Goal: Task Accomplishment & Management: Manage account settings

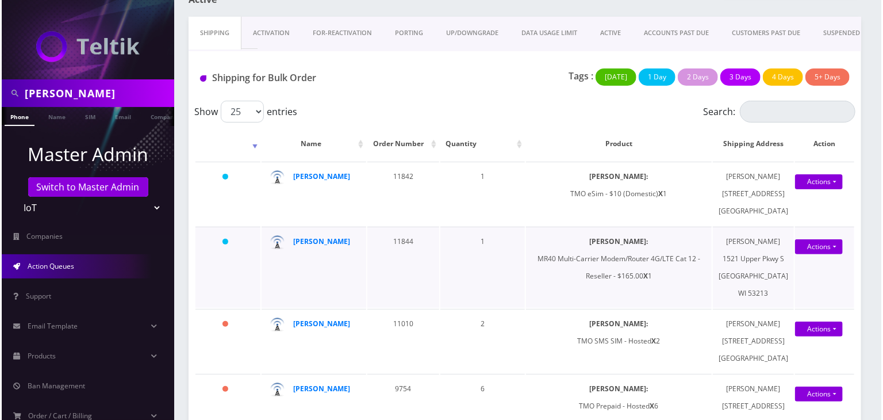
scroll to position [95, 0]
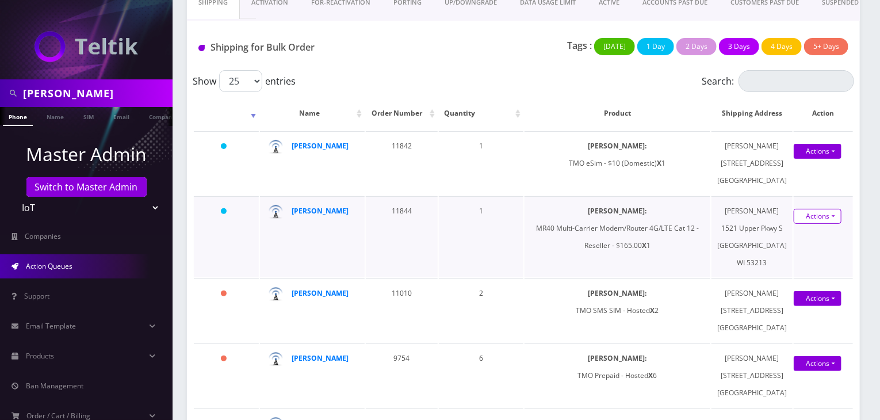
click at [815, 224] on link "Actions" at bounding box center [817, 216] width 48 height 15
click at [780, 246] on link "Shipped" at bounding box center [811, 237] width 92 height 17
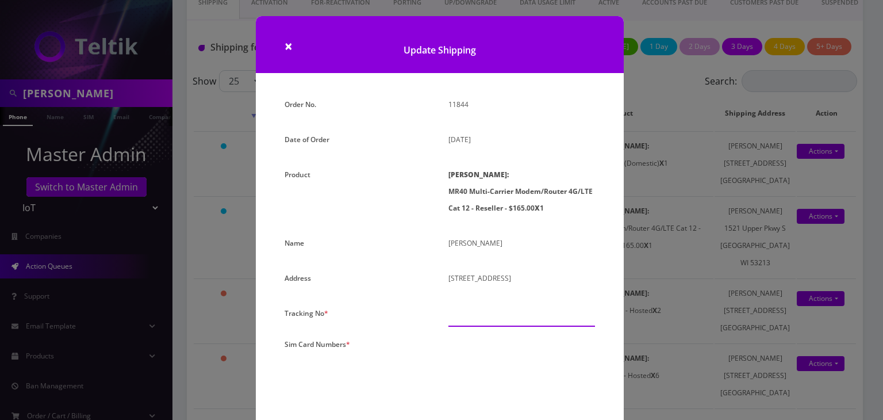
click at [500, 316] on input "text" at bounding box center [521, 316] width 147 height 22
paste input "1Z68A53T0352175542"
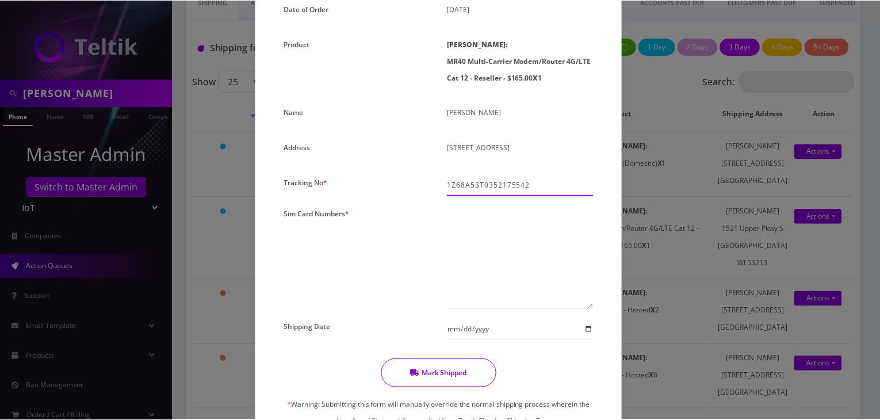
scroll to position [191, 0]
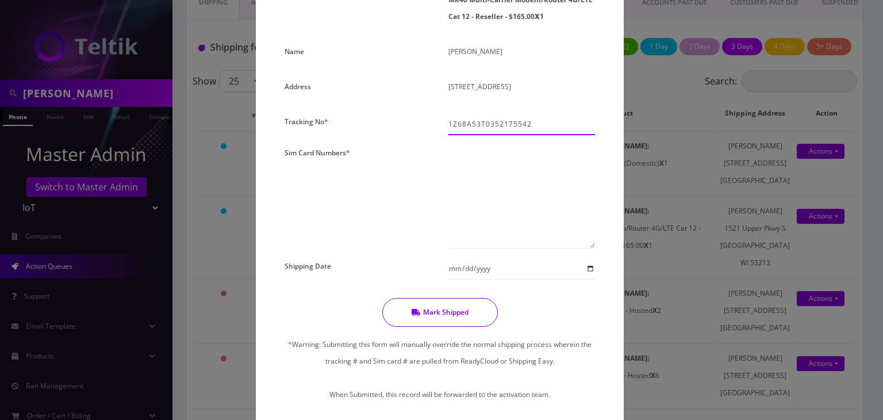
type input "1Z68A53T0352175542"
click at [471, 178] on textarea at bounding box center [521, 196] width 147 height 104
click at [508, 178] on textarea at bounding box center [521, 196] width 147 height 104
paste textarea "0000000000000000"
type textarea "00000000000000012072"
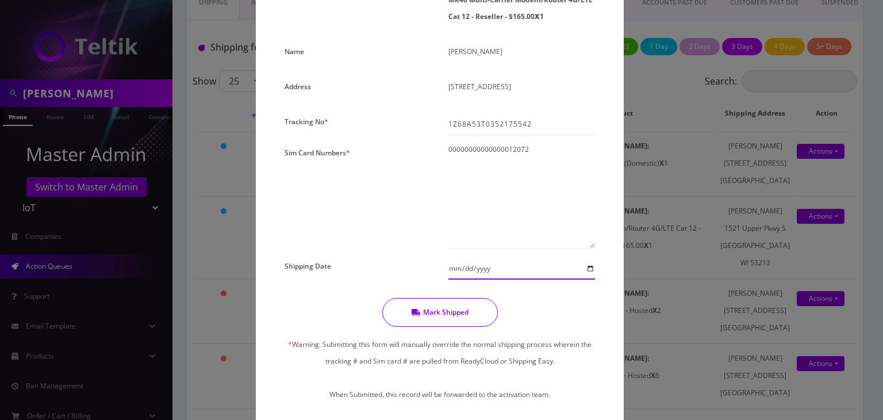
click at [589, 269] on input "Shipping Date" at bounding box center [521, 269] width 147 height 22
type input "2025-10-08"
drag, startPoint x: 506, startPoint y: 150, endPoint x: 354, endPoint y: 145, distance: 152.4
click at [354, 145] on div "Order No. 11844 Date of Order October 07, 2025 Product SIMs: MR40 Multi-Carrier…" at bounding box center [440, 163] width 328 height 516
paste textarea "0000000000000000"
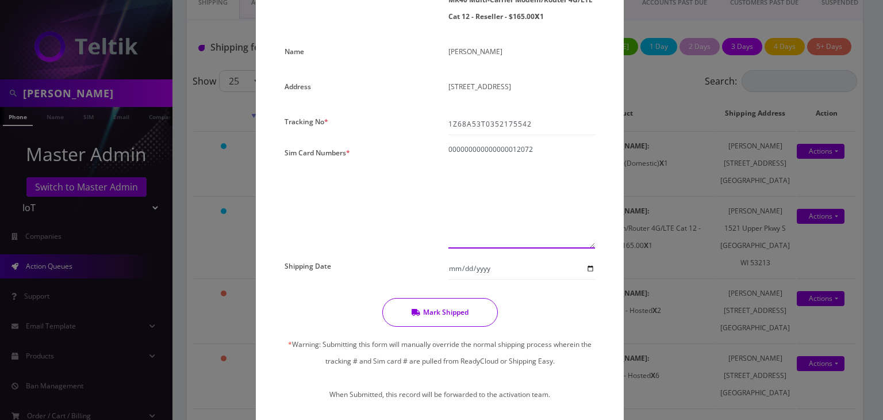
type textarea "00000000000000012072"
click at [455, 316] on button "Mark Shipped" at bounding box center [440, 312] width 116 height 29
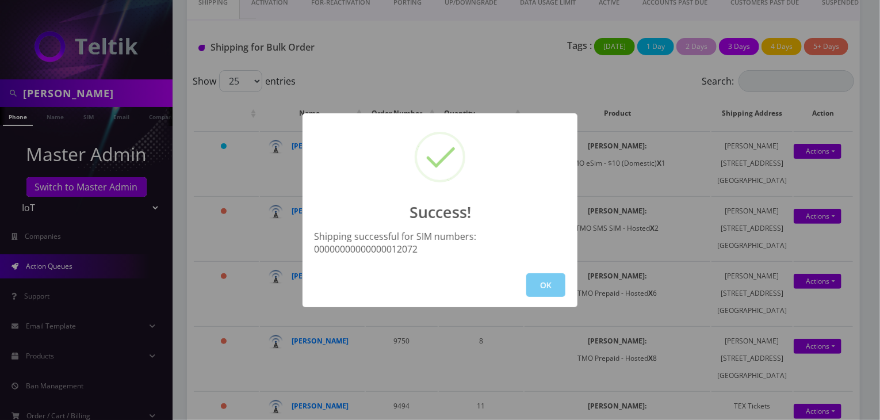
click at [556, 283] on button "OK" at bounding box center [545, 285] width 39 height 24
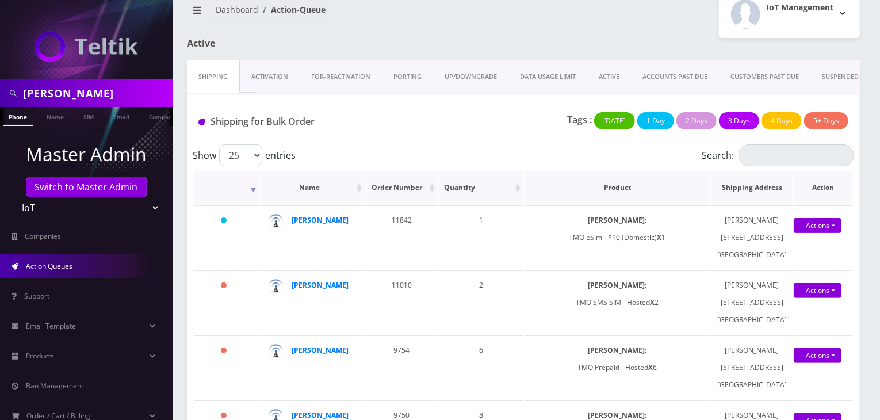
scroll to position [0, 0]
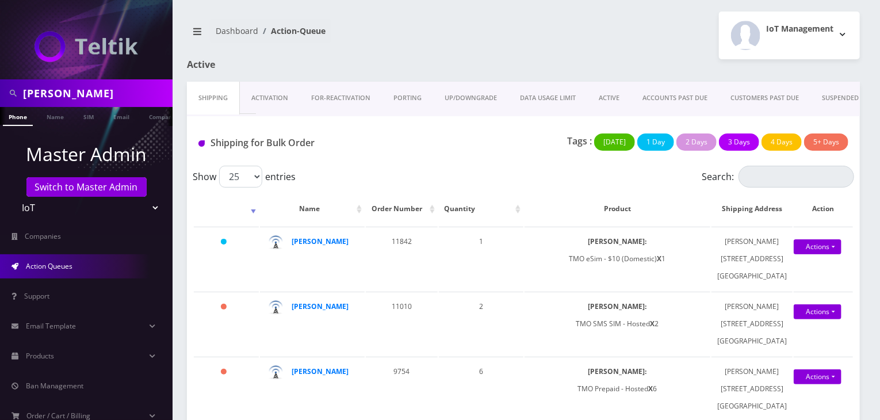
drag, startPoint x: 26, startPoint y: 91, endPoint x: 0, endPoint y: 93, distance: 26.5
click at [0, 93] on div "jarod" at bounding box center [86, 93] width 172 height 28
type input "damian"
click at [44, 112] on link "Name" at bounding box center [55, 116] width 29 height 19
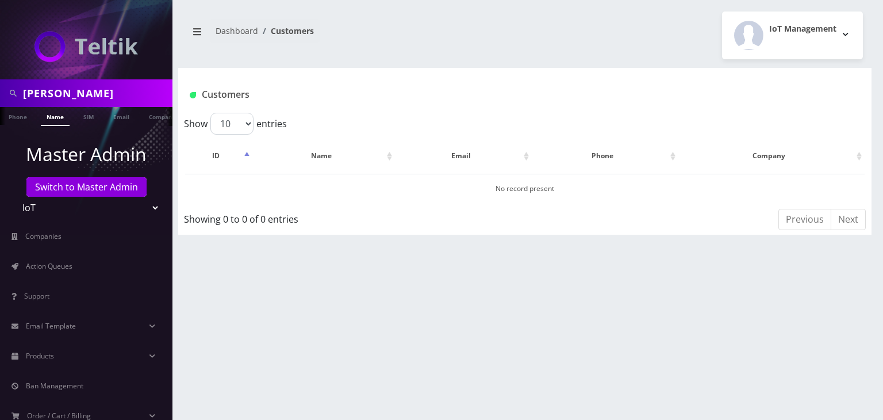
drag, startPoint x: 83, startPoint y: 93, endPoint x: 0, endPoint y: 97, distance: 82.9
click at [0, 97] on div "[PERSON_NAME]" at bounding box center [86, 93] width 172 height 28
type input "rear"
click at [151, 116] on link "Company" at bounding box center [162, 116] width 39 height 19
drag, startPoint x: 87, startPoint y: 93, endPoint x: 0, endPoint y: 89, distance: 87.5
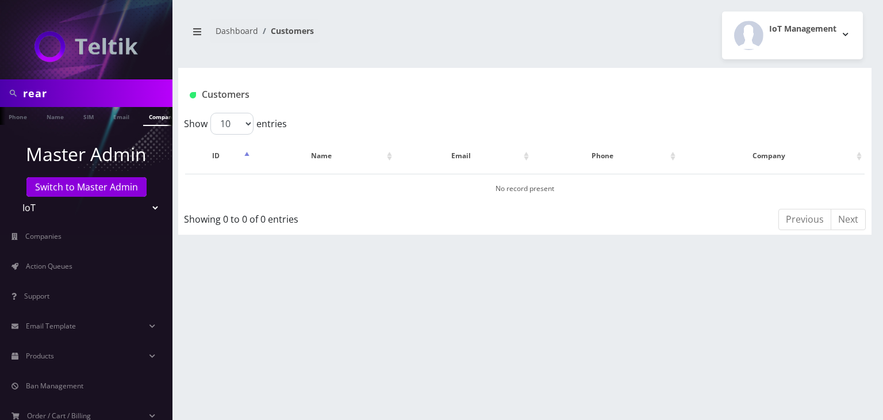
click at [0, 89] on div "rear" at bounding box center [86, 93] width 172 height 28
type input "rvs"
click at [149, 118] on link "Company" at bounding box center [151, 116] width 39 height 19
drag, startPoint x: 64, startPoint y: 98, endPoint x: 0, endPoint y: 94, distance: 63.9
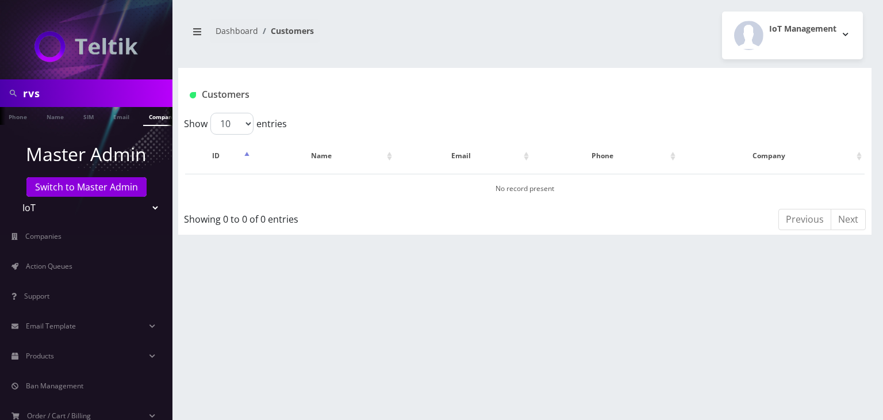
click at [0, 94] on div "rvs" at bounding box center [86, 93] width 172 height 28
type input "safe"
click at [155, 116] on link "Company" at bounding box center [162, 116] width 39 height 19
drag, startPoint x: 63, startPoint y: 93, endPoint x: 0, endPoint y: 93, distance: 62.7
click at [0, 93] on div "safe" at bounding box center [86, 93] width 172 height 28
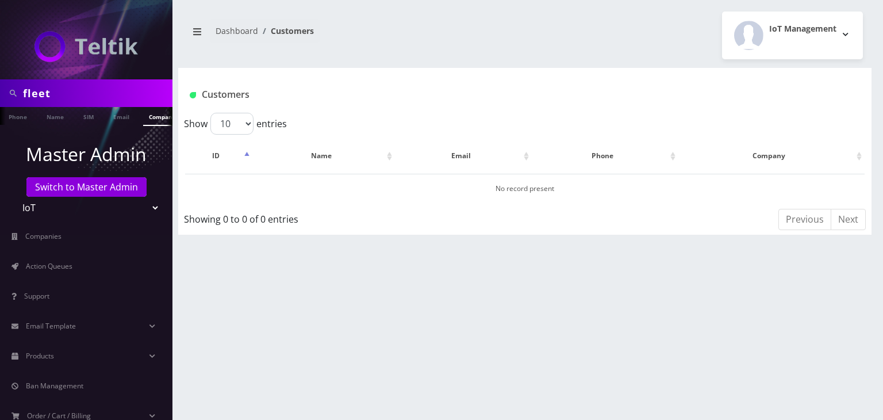
type input "fleet"
click at [161, 118] on ul at bounding box center [166, 117] width 11 height 20
click at [94, 115] on link "Company" at bounding box center [102, 116] width 39 height 19
drag, startPoint x: 30, startPoint y: 101, endPoint x: 0, endPoint y: 109, distance: 31.0
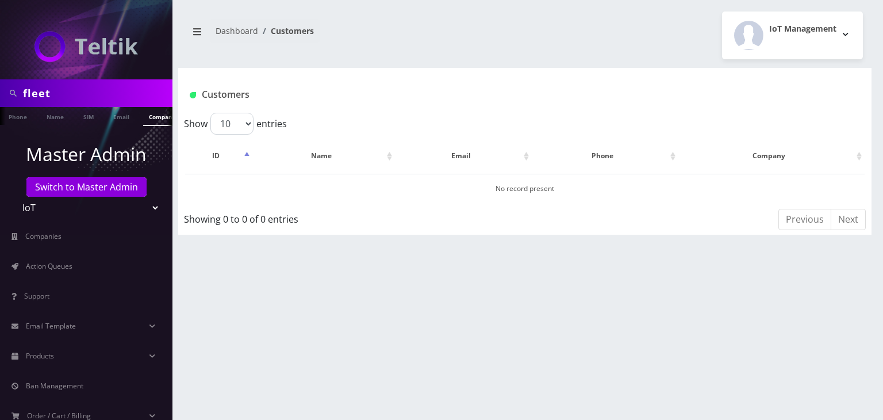
click at [0, 109] on nav "fleet Phone Name SIM Email Company Customer Master Admin Switch to Master Admin…" at bounding box center [86, 210] width 172 height 420
paste input "Rear View Safety"
type input "Rear View Safety"
click at [150, 117] on link "Company" at bounding box center [162, 116] width 39 height 19
click at [138, 209] on select "Teltik Production My Link Mobile VennMobile Unlimited Advanced LTE [PERSON_NAME…" at bounding box center [86, 208] width 147 height 22
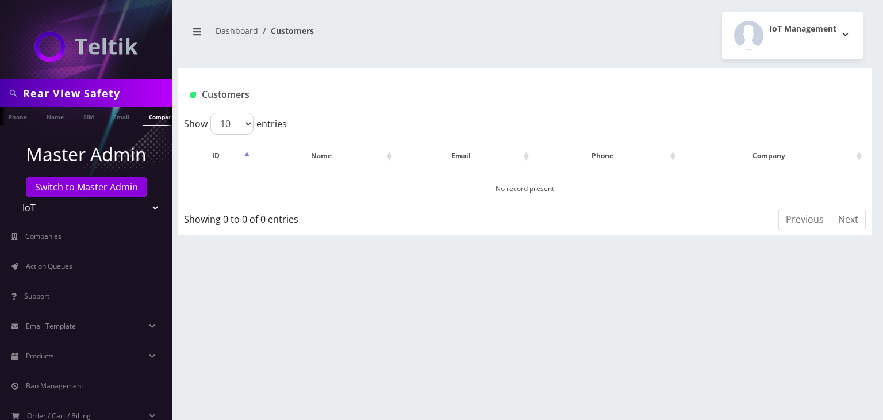
select select "1"
click at [13, 197] on select "Teltik Production My Link Mobile VennMobile Unlimited Advanced LTE [PERSON_NAME…" at bounding box center [86, 208] width 147 height 22
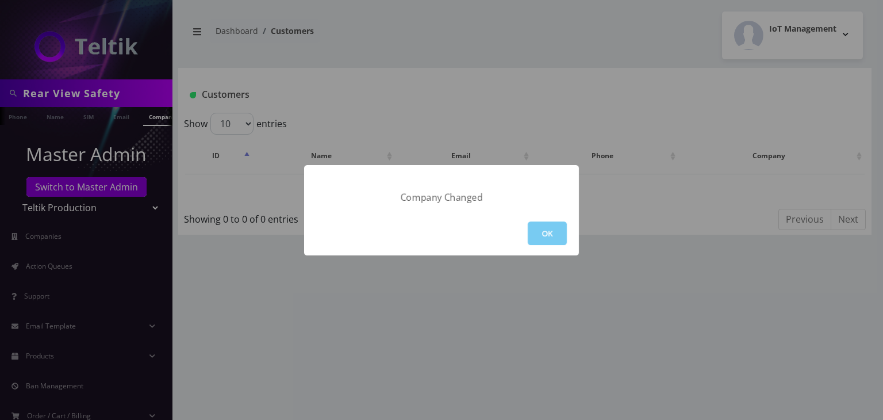
click at [547, 233] on button "OK" at bounding box center [547, 233] width 39 height 24
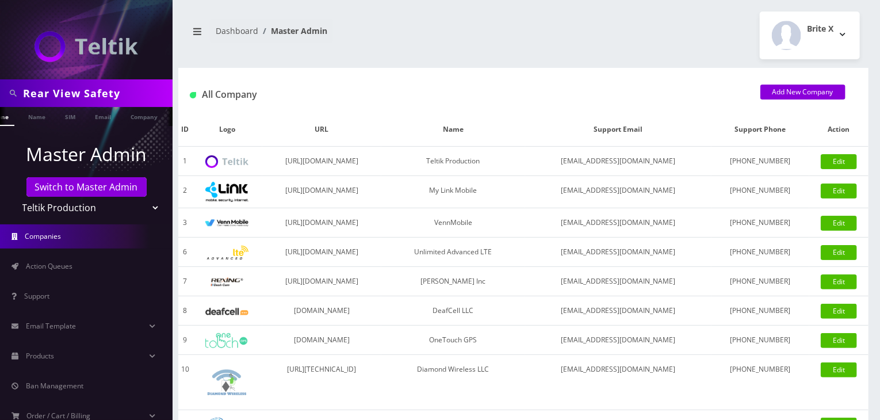
click at [161, 107] on ul at bounding box center [166, 117] width 11 height 20
click at [92, 120] on link "Company" at bounding box center [102, 116] width 39 height 19
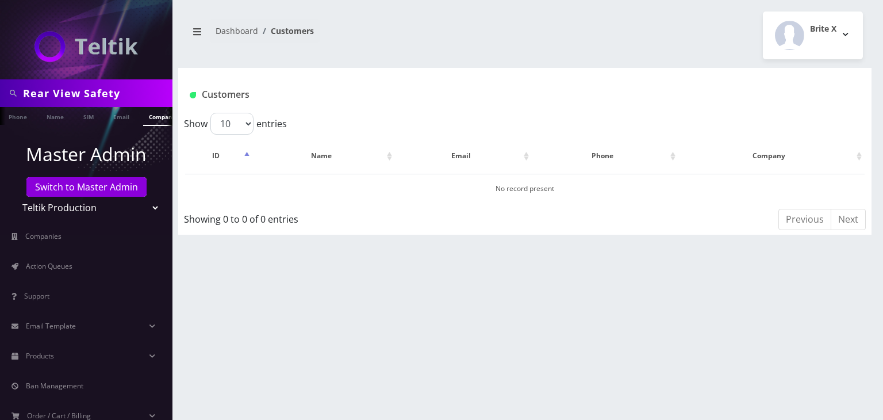
drag, startPoint x: 129, startPoint y: 97, endPoint x: 0, endPoint y: 88, distance: 129.1
click at [0, 88] on div "Rear View Safety" at bounding box center [86, 93] width 172 height 28
type input "rvs"
click at [114, 117] on link "Company" at bounding box center [121, 116] width 39 height 19
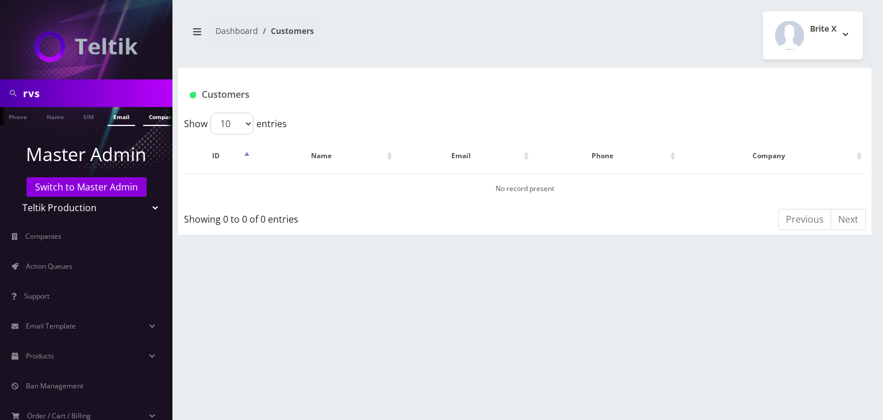
click at [122, 121] on link "Email" at bounding box center [122, 116] width 28 height 19
click at [145, 120] on link "Company" at bounding box center [162, 116] width 39 height 19
click at [118, 213] on select "Teltik Production My Link Mobile VennMobile Unlimited Advanced LTE Rexing Inc D…" at bounding box center [86, 208] width 147 height 22
select select "13"
click at [13, 197] on select "Teltik Production My Link Mobile VennMobile Unlimited Advanced LTE Rexing Inc D…" at bounding box center [86, 208] width 147 height 22
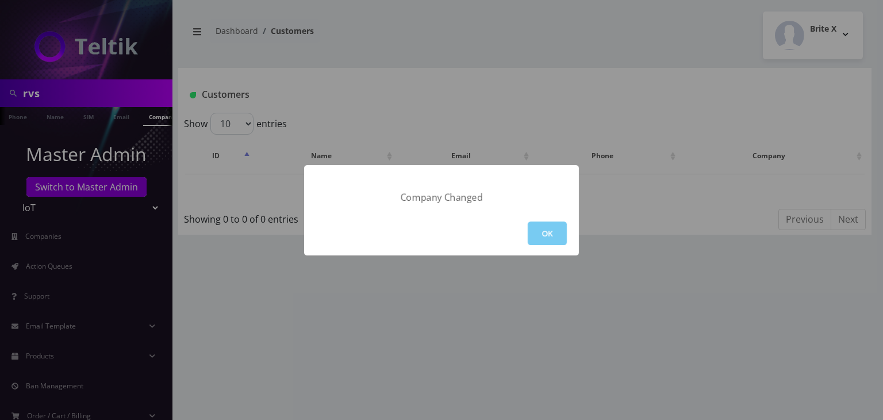
click at [560, 232] on button "OK" at bounding box center [547, 233] width 39 height 24
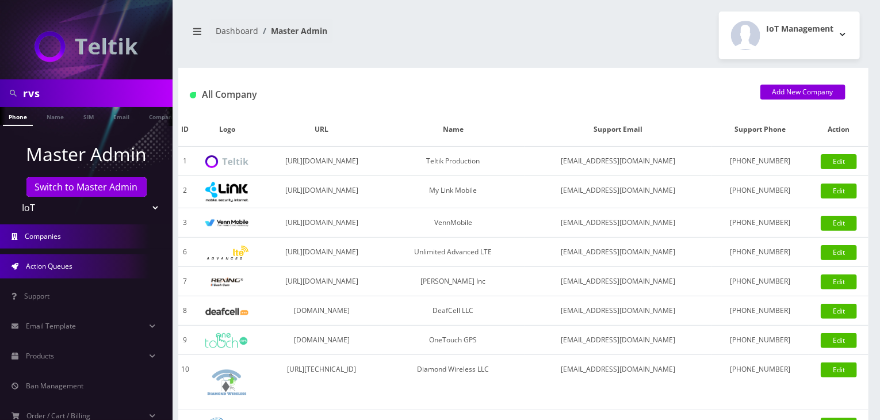
click at [73, 277] on link "Action Queues" at bounding box center [86, 266] width 172 height 24
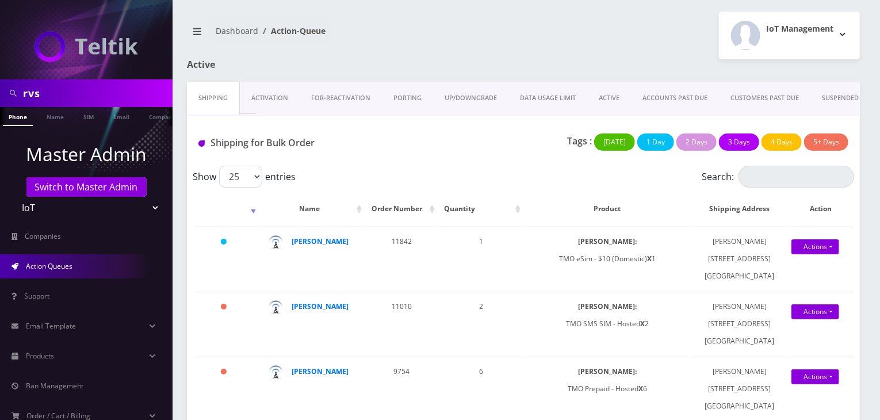
drag, startPoint x: 85, startPoint y: 90, endPoint x: 0, endPoint y: 102, distance: 85.9
click at [0, 102] on div "rvs" at bounding box center [86, 93] width 172 height 28
paste input "[PERSON_NAME][EMAIL_ADDRESS][DOMAIN_NAME]"
type input "[PERSON_NAME][EMAIL_ADDRESS][DOMAIN_NAME]"
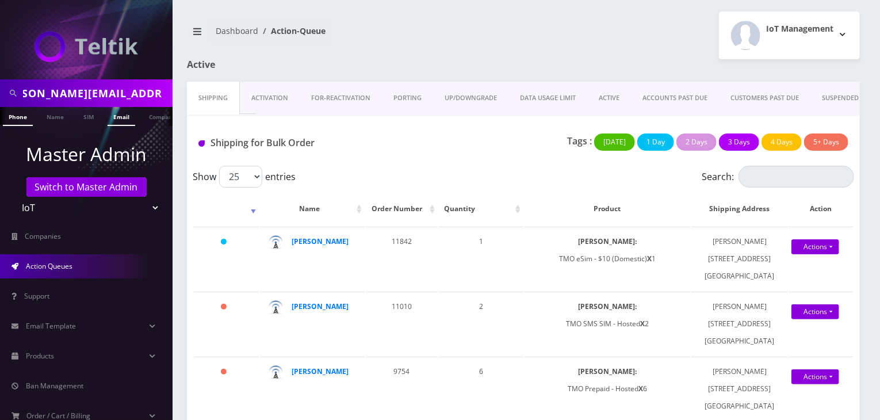
scroll to position [0, 0]
click at [120, 121] on link "Email" at bounding box center [122, 116] width 28 height 19
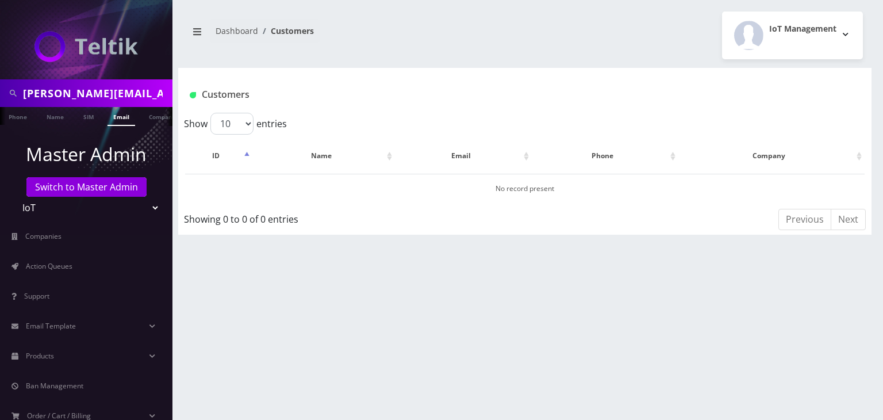
click at [140, 209] on select "Teltik Production My Link Mobile VennMobile Unlimited Advanced LTE [PERSON_NAME…" at bounding box center [86, 208] width 147 height 22
select select "1"
click at [13, 197] on select "Teltik Production My Link Mobile VennMobile Unlimited Advanced LTE [PERSON_NAME…" at bounding box center [86, 208] width 147 height 22
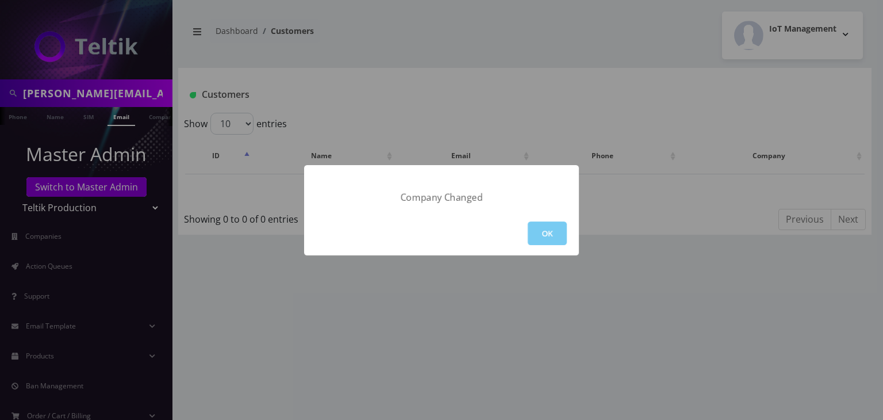
click at [543, 231] on button "OK" at bounding box center [547, 233] width 39 height 24
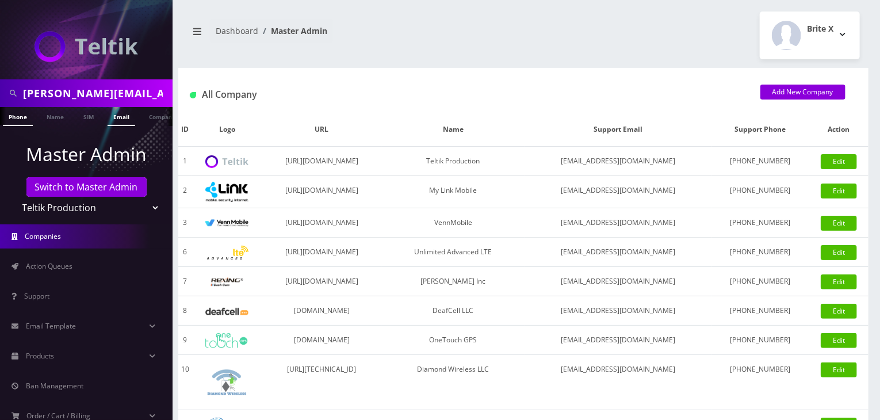
click at [131, 116] on link "Email" at bounding box center [122, 116] width 28 height 19
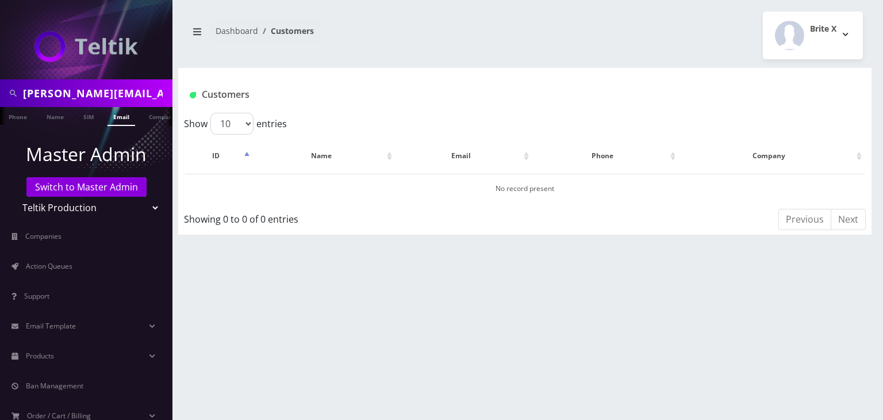
drag, startPoint x: 161, startPoint y: 92, endPoint x: 12, endPoint y: 98, distance: 149.0
click at [12, 98] on div "[PERSON_NAME][EMAIL_ADDRESS][DOMAIN_NAME]" at bounding box center [86, 93] width 167 height 22
click at [110, 93] on input "[DOMAIN_NAME]" at bounding box center [96, 93] width 147 height 22
type input "[PERSON_NAME]"
click at [55, 113] on link "Name" at bounding box center [55, 116] width 29 height 19
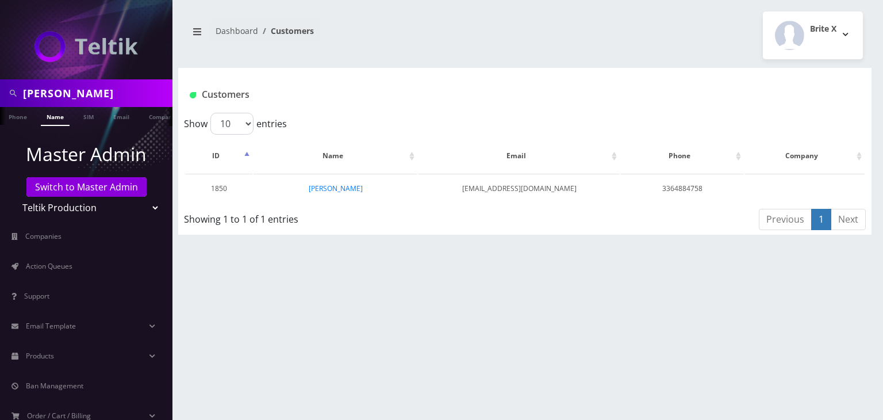
click at [107, 210] on select "Teltik Production My Link Mobile VennMobile Unlimited Advanced LTE Rexing Inc D…" at bounding box center [86, 208] width 147 height 22
select select "13"
click at [13, 197] on select "Teltik Production My Link Mobile VennMobile Unlimited Advanced LTE Rexing Inc D…" at bounding box center [86, 208] width 147 height 22
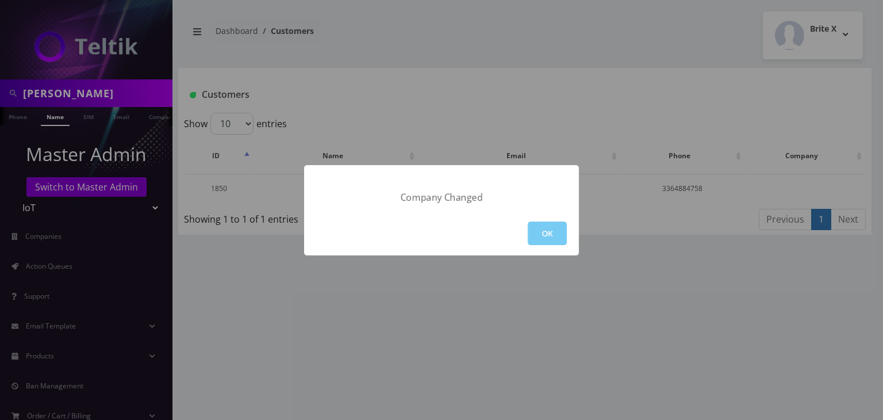
click at [546, 226] on button "OK" at bounding box center [547, 233] width 39 height 24
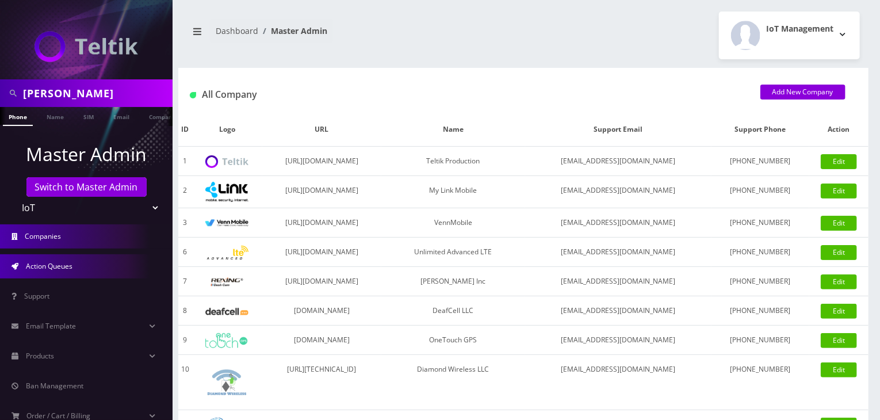
click at [98, 259] on link "Action Queues" at bounding box center [86, 266] width 172 height 24
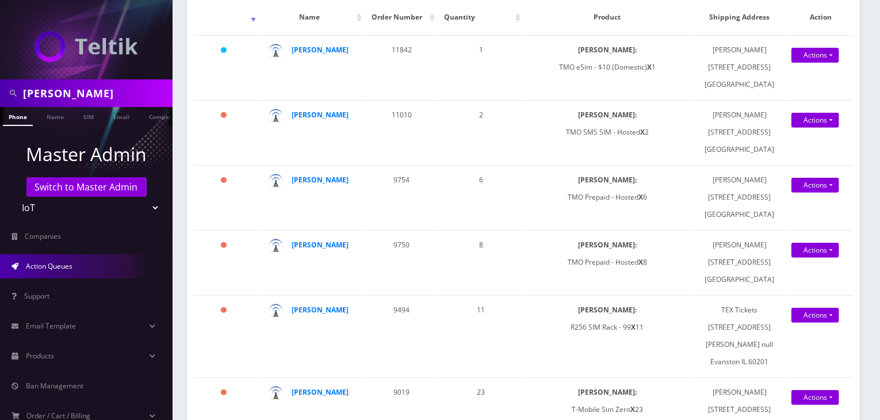
scroll to position [0, 6]
